Goal: Complete application form

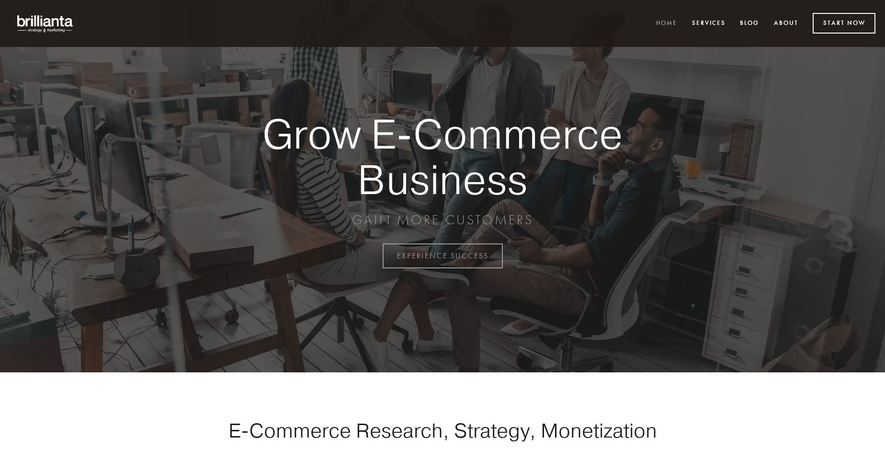
scroll to position [2511, 0]
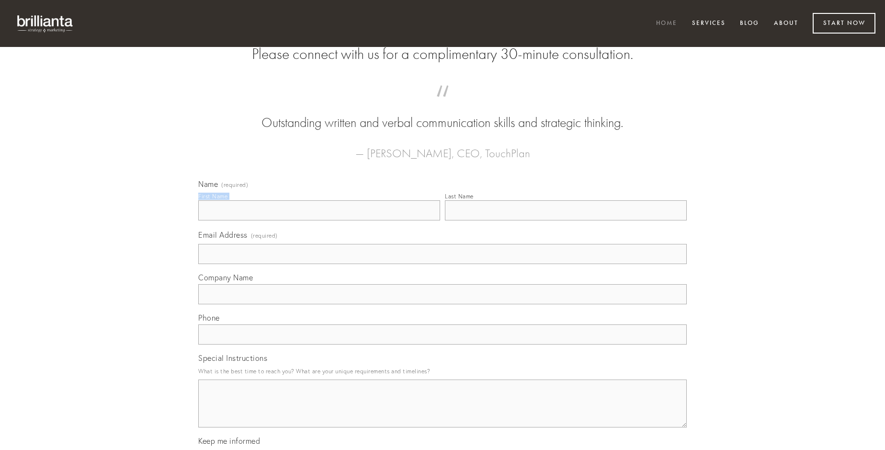
type input "[PERSON_NAME]"
click at [566, 220] on input "Last Name" at bounding box center [566, 210] width 242 height 20
type input "[PERSON_NAME]"
click at [443, 264] on input "Email Address (required)" at bounding box center [442, 254] width 489 height 20
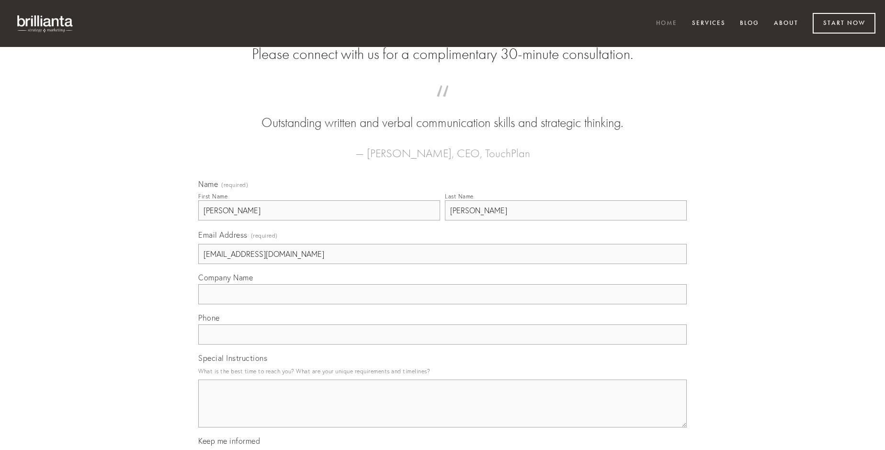
type input "[EMAIL_ADDRESS][DOMAIN_NAME]"
click at [443, 304] on input "Company Name" at bounding box center [442, 294] width 489 height 20
type input "sunt"
click at [443, 344] on input "text" at bounding box center [442, 334] width 489 height 20
click at [443, 412] on textarea "Special Instructions" at bounding box center [442, 403] width 489 height 48
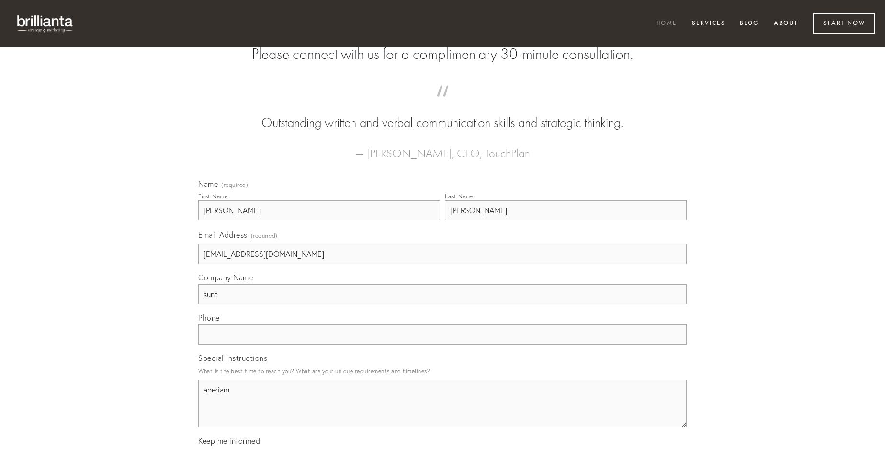
type textarea "aperiam"
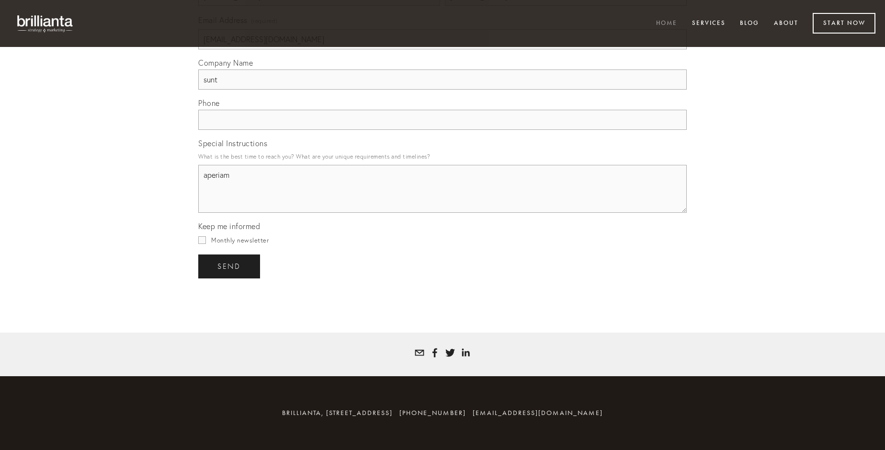
click at [230, 266] on span "send" at bounding box center [229, 266] width 23 height 9
